Goal: Check status: Check status

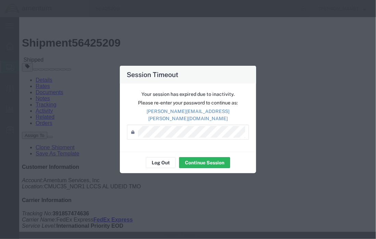
scroll to position [240, 0]
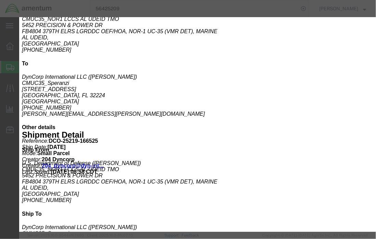
click icon "button"
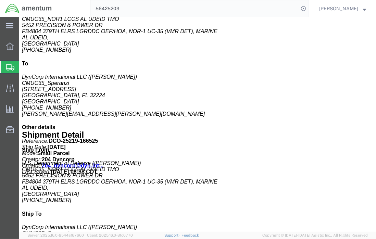
drag, startPoint x: 304, startPoint y: 8, endPoint x: 297, endPoint y: 8, distance: 7.2
click at [304, 8] on icon at bounding box center [304, 9] width 10 height 10
click at [299, 8] on agx-global-search at bounding box center [199, 8] width 219 height 17
click at [302, 7] on icon at bounding box center [304, 9] width 10 height 10
paste input "56413928"
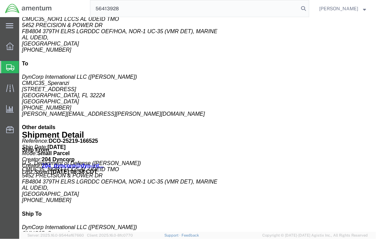
type input "56413928"
click at [266, 7] on input "56413928" at bounding box center [194, 8] width 208 height 16
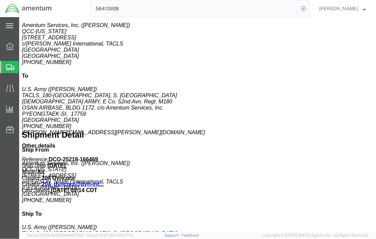
click h3 "PELTOR HEARING PROTECTOR, TACTICAL 6S"
